Goal: Transaction & Acquisition: Purchase product/service

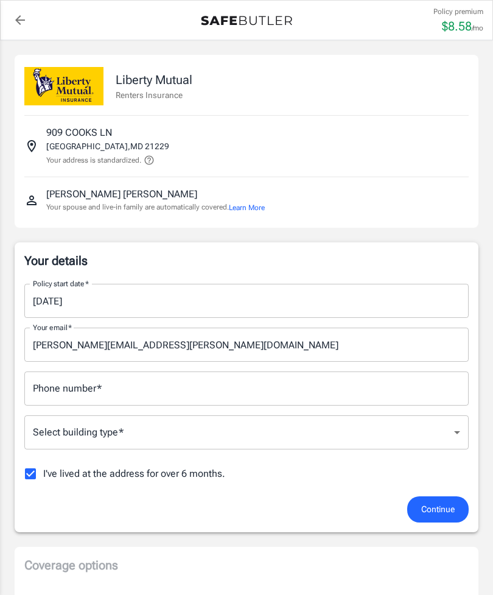
click at [399, 300] on input "[DATE]" at bounding box center [242, 301] width 436 height 34
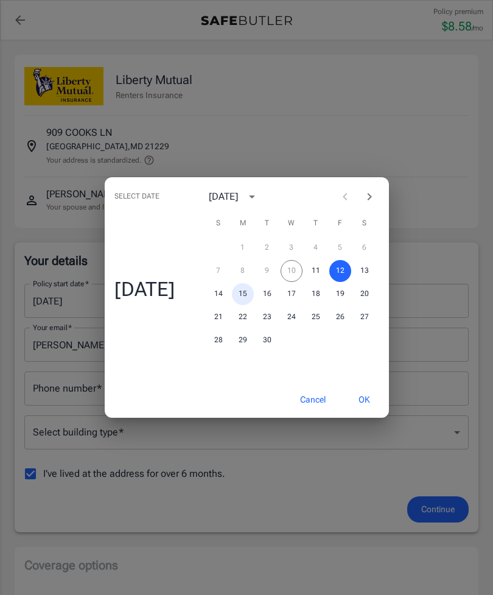
click at [251, 294] on button "15" at bounding box center [243, 294] width 22 height 22
type input "[DATE]"
click at [469, 171] on div "Select date Mon, Sep [DATE] S M T W T F S 1 2 3 4 5 6 7 8 9 10 11 12 13 14 15 1…" at bounding box center [246, 297] width 493 height 595
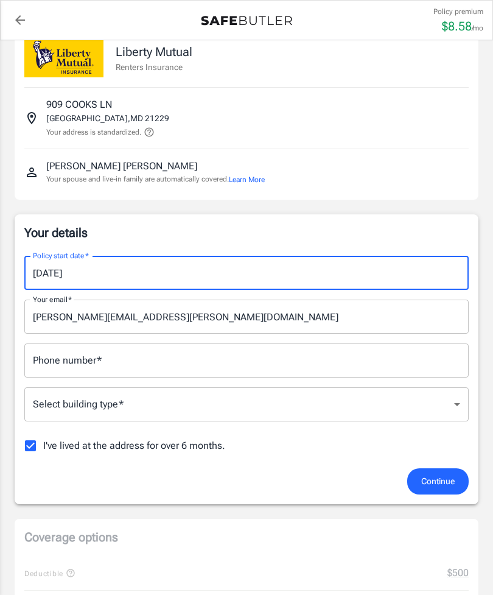
scroll to position [33, 0]
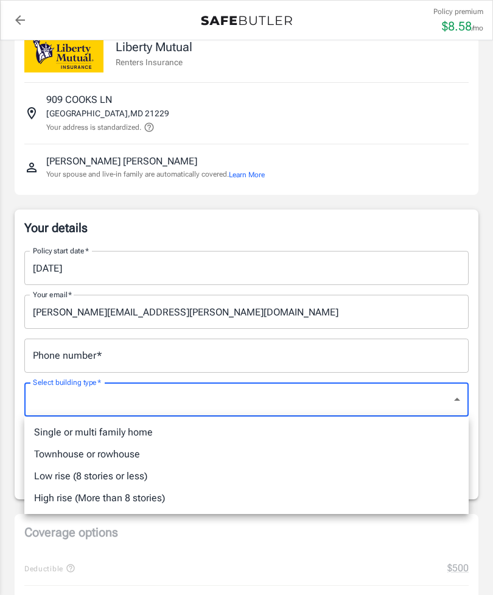
click at [140, 476] on li "Low rise (8 stories or less)" at bounding box center [246, 476] width 444 height 22
type input "lowrise"
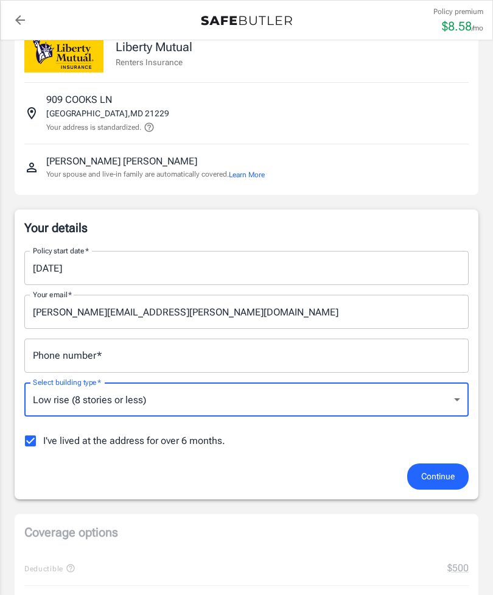
click at [30, 441] on input "I've lived at the address for over 6 months." at bounding box center [31, 441] width 26 height 26
checkbox input "false"
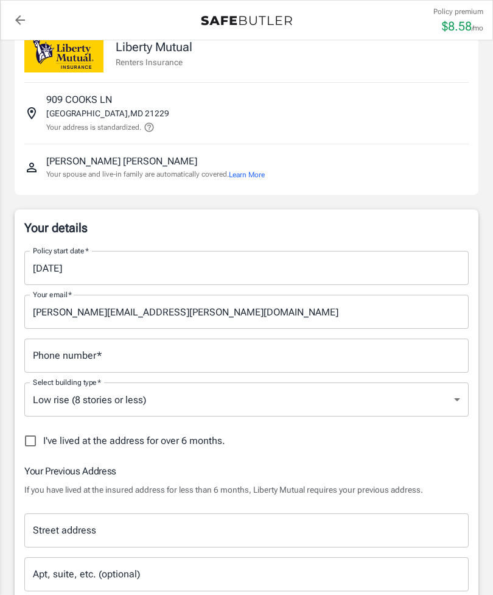
scroll to position [0, 0]
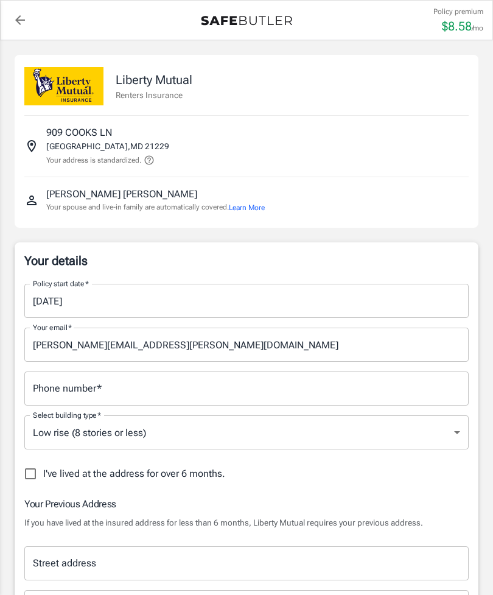
click at [256, 205] on button "Learn More" at bounding box center [247, 207] width 36 height 11
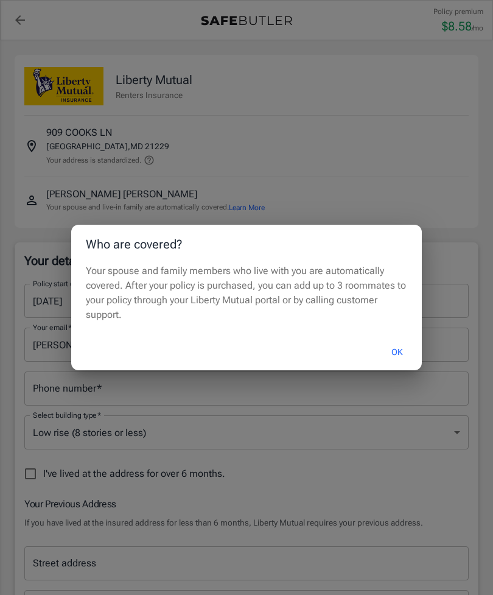
click at [397, 346] on button "OK" at bounding box center [397, 352] width 40 height 26
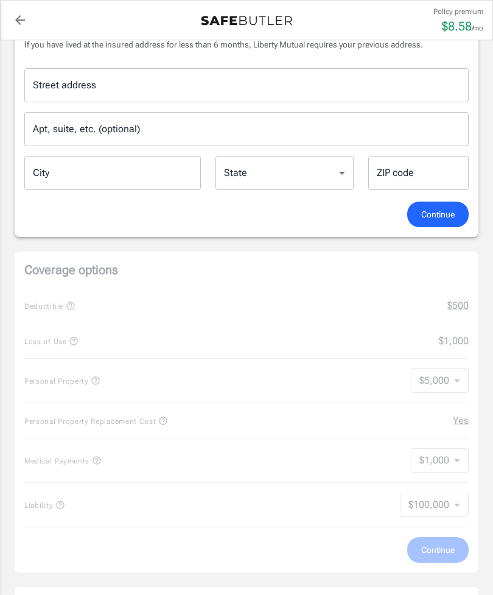
scroll to position [478, 0]
click at [408, 83] on input "Street address" at bounding box center [246, 84] width 433 height 23
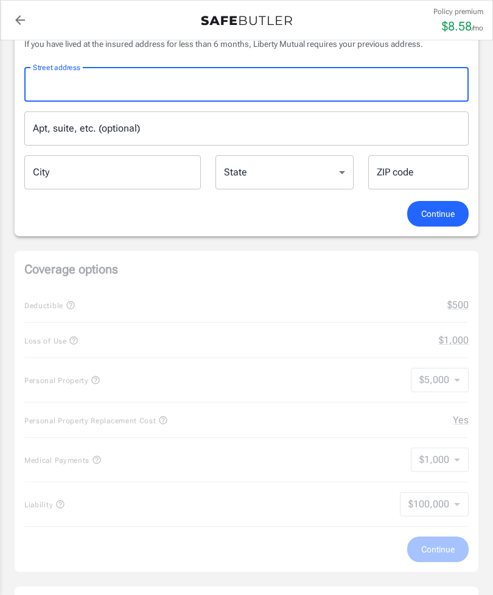
scroll to position [478, 0]
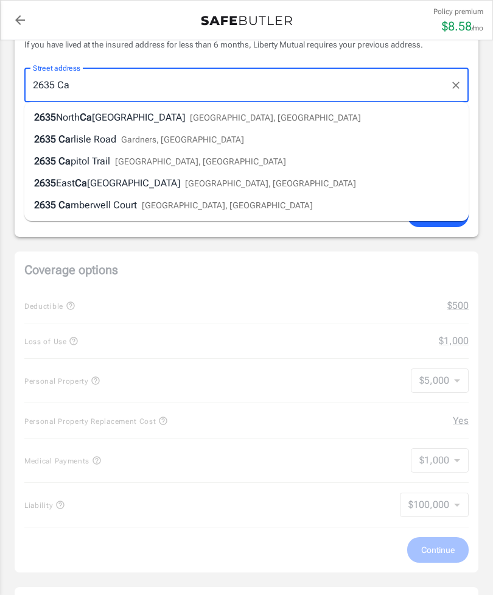
click at [197, 204] on span "[GEOGRAPHIC_DATA], [GEOGRAPHIC_DATA]" at bounding box center [227, 205] width 171 height 10
type input "[STREET_ADDRESS]"
type input "Milford Mill"
select select "MD"
type input "21244"
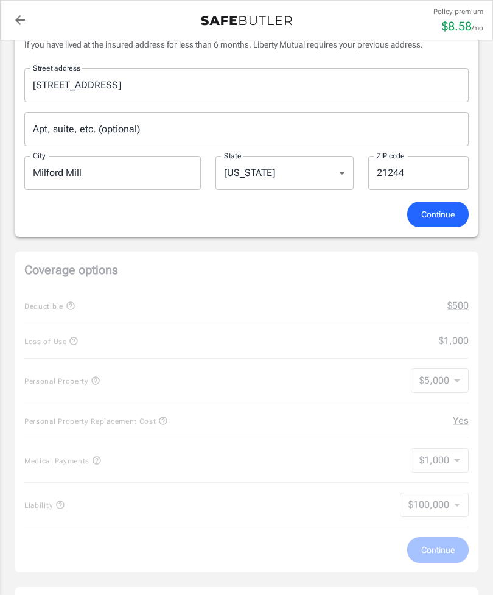
scroll to position [478, 0]
click at [444, 212] on span "Continue" at bounding box center [437, 213] width 33 height 15
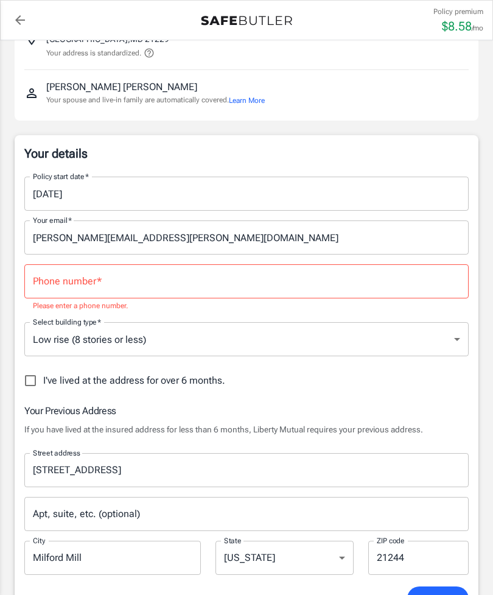
scroll to position [72, 0]
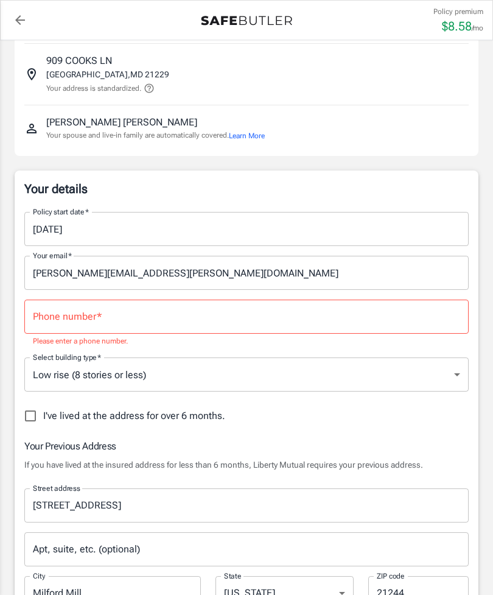
click at [257, 312] on input "Phone number   *" at bounding box center [246, 316] width 444 height 34
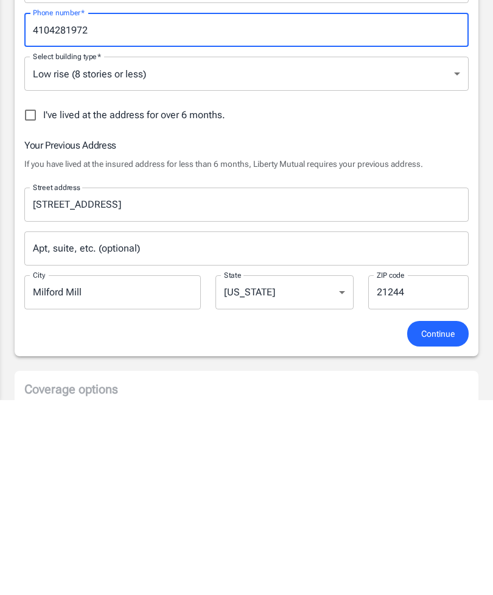
scroll to position [164, 0]
type input "4104281972"
click at [440, 521] on span "Continue" at bounding box center [437, 528] width 33 height 15
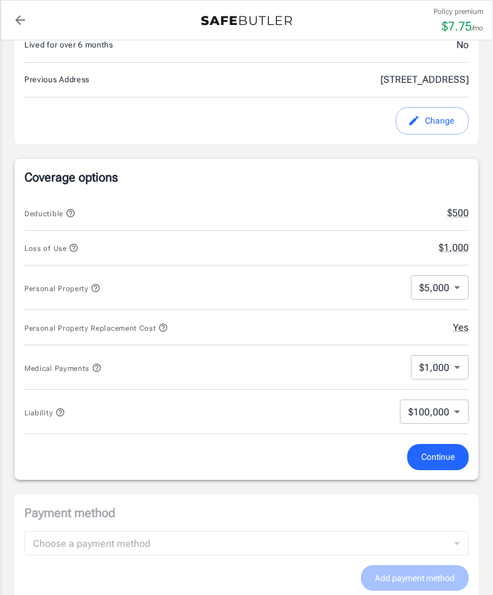
scroll to position [391, 0]
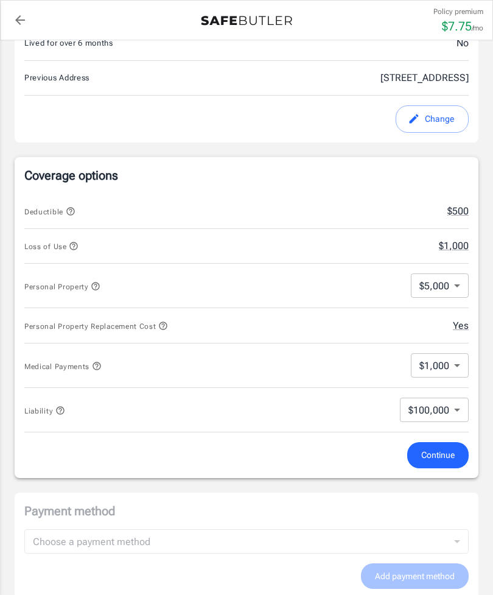
click at [459, 407] on body "Policy premium $ 7.75 /mo Liberty Mutual Renters Insurance [STREET_ADDRESS] You…" at bounding box center [246, 396] width 493 height 1574
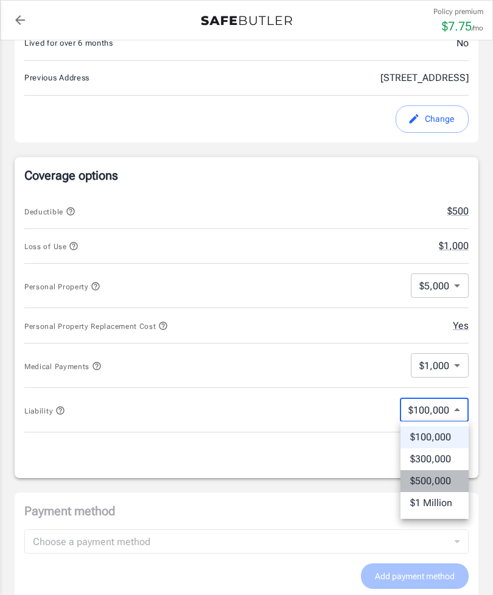
click at [452, 477] on li "$500,000" at bounding box center [434, 481] width 68 height 22
type input "500000"
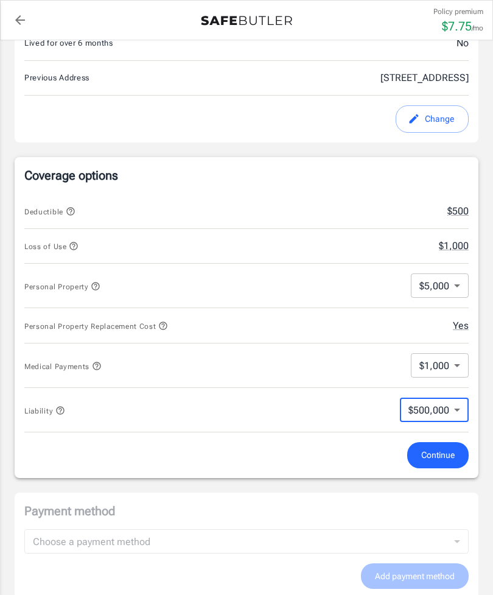
click at [449, 452] on span "Continue" at bounding box center [437, 454] width 33 height 15
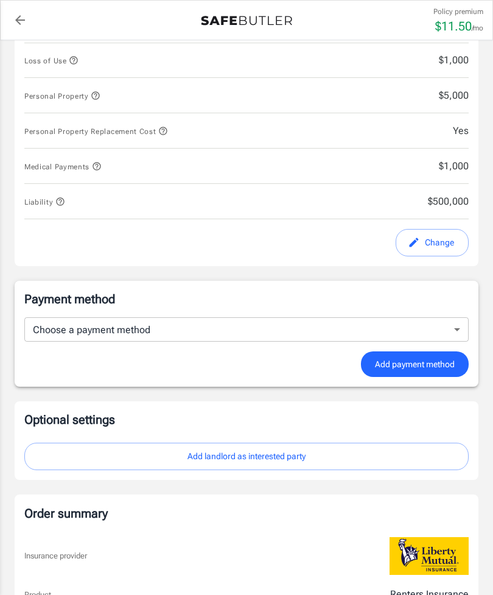
scroll to position [593, 0]
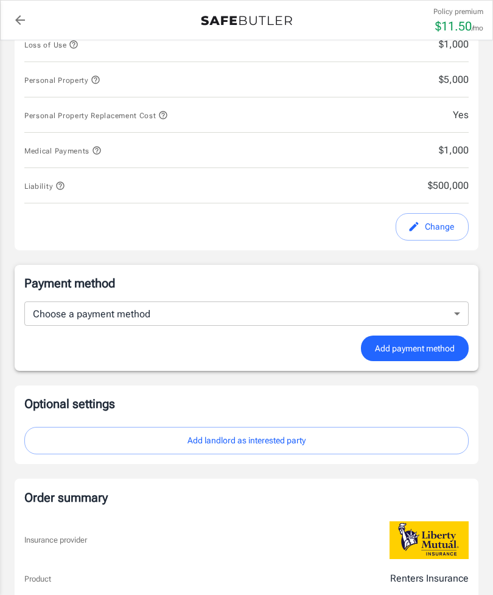
click at [435, 436] on button "Add landlord as interested party" at bounding box center [246, 440] width 444 height 27
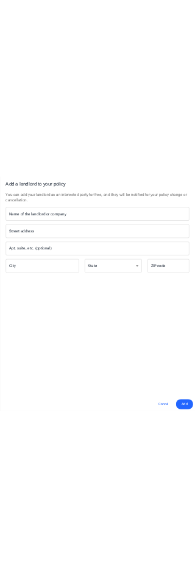
scroll to position [0, 0]
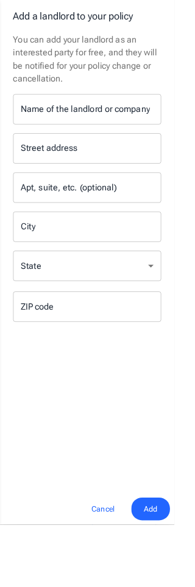
click at [128, 105] on input "Name of the landlord or company" at bounding box center [98, 122] width 166 height 34
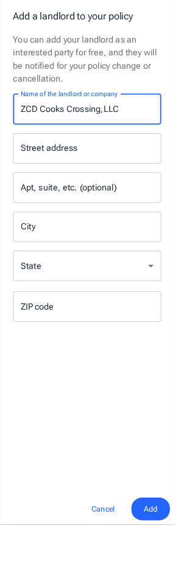
click at [163, 155] on input "Street address" at bounding box center [97, 166] width 155 height 23
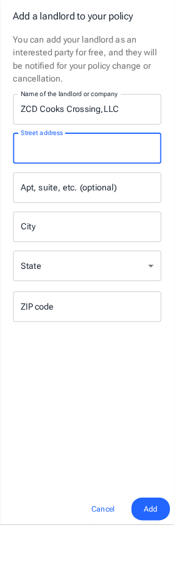
click at [180, 105] on input "ZCD Cooks Crossing,LLC" at bounding box center [98, 122] width 166 height 34
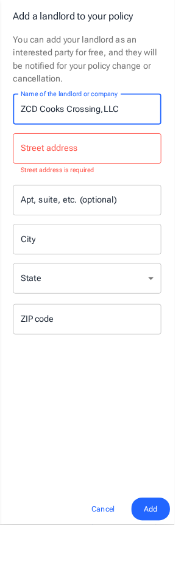
click at [161, 105] on input "ZCD Cooks Crossing,LLC" at bounding box center [98, 122] width 166 height 34
type input "ZCD Cooks Crossing,LLC c/o Sunshine Management Corporation"
click at [168, 155] on input "Street address" at bounding box center [97, 166] width 155 height 23
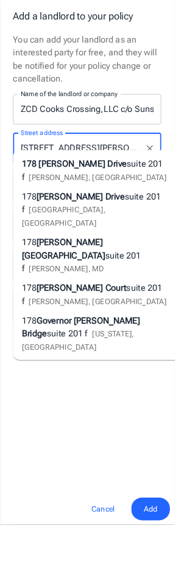
click at [170, 312] on li "[STREET_ADDRESS][PERSON_NAME]" at bounding box center [109, 330] width 189 height 37
type input "[STREET_ADDRESS][PERSON_NAME]"
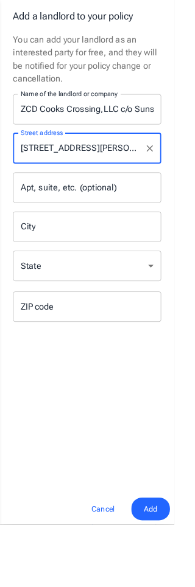
type input "[PERSON_NAME]"
select select "MD"
type input "21702"
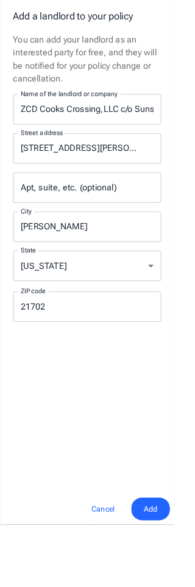
click at [176, 578] on span "Add" at bounding box center [168, 569] width 15 height 15
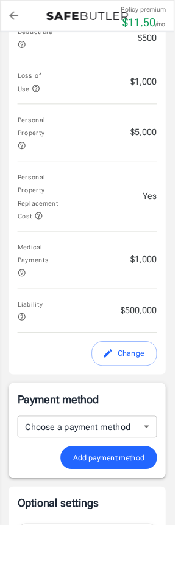
scroll to position [654, 0]
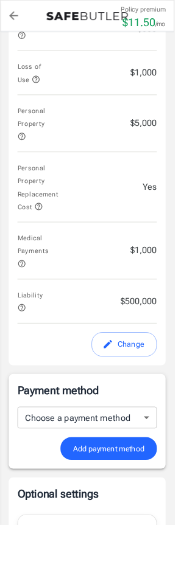
click at [160, 439] on body "Policy premium $ 11.50 /mo Liberty Mutual Renters Insurance [STREET_ADDRESS] Yo…" at bounding box center [97, 304] width 195 height 1916
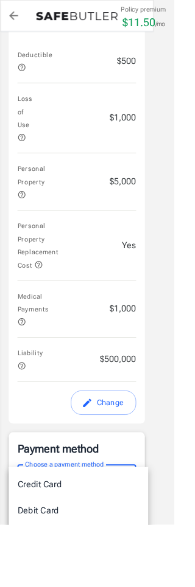
type input "checking"
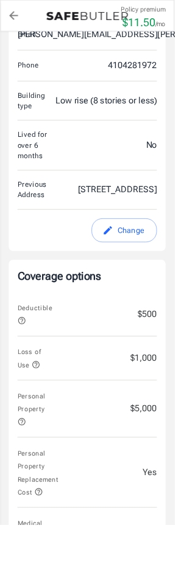
scroll to position [336, 0]
click at [28, 446] on button "Personal Property" at bounding box center [39, 457] width 40 height 44
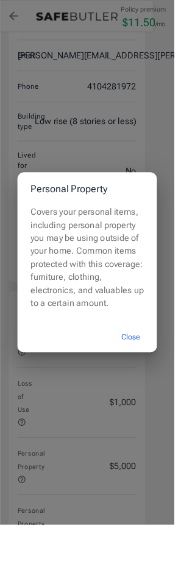
click at [170, 390] on button "Close" at bounding box center [146, 377] width 49 height 26
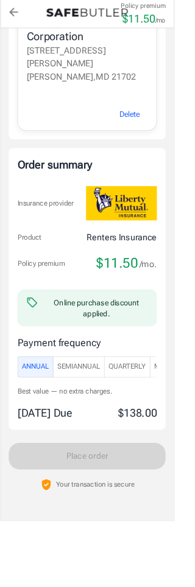
scroll to position [1611, 0]
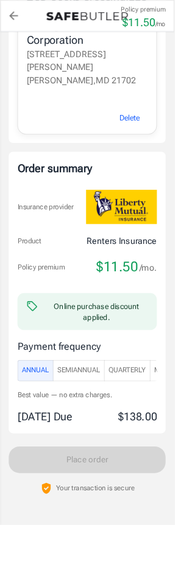
click at [153, 408] on span "Quarterly" at bounding box center [142, 415] width 42 height 14
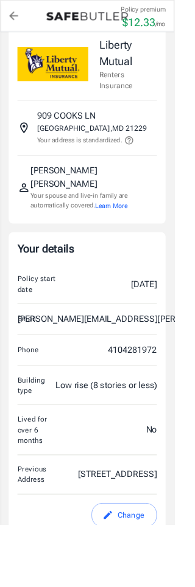
scroll to position [0, 0]
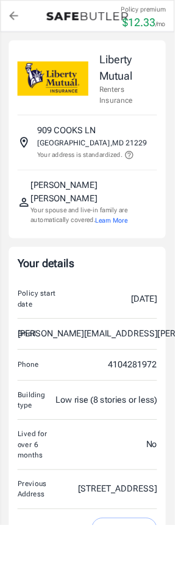
click at [122, 163] on p "[GEOGRAPHIC_DATA] , MD 21229" at bounding box center [102, 159] width 123 height 12
click at [141, 166] on button at bounding box center [142, 173] width 13 height 15
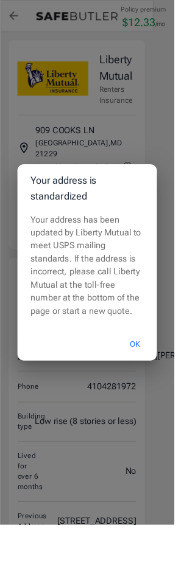
click at [170, 399] on button "OK" at bounding box center [151, 385] width 40 height 26
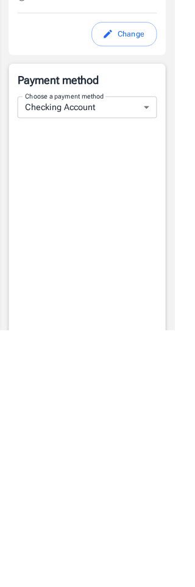
scroll to position [1002, 0]
